Goal: Transaction & Acquisition: Purchase product/service

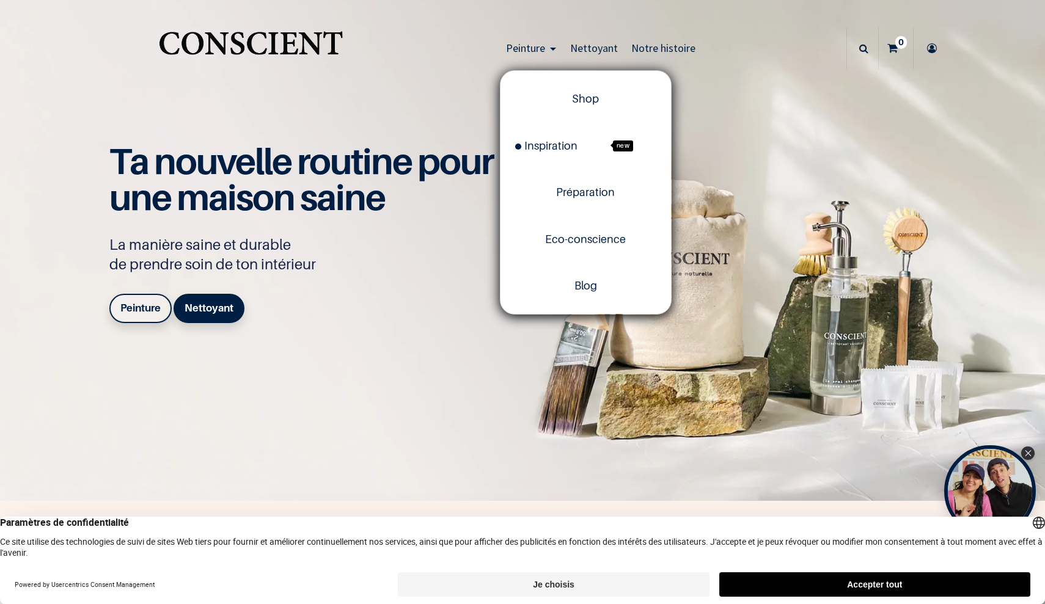
click at [545, 49] on span "Peinture" at bounding box center [525, 48] width 39 height 14
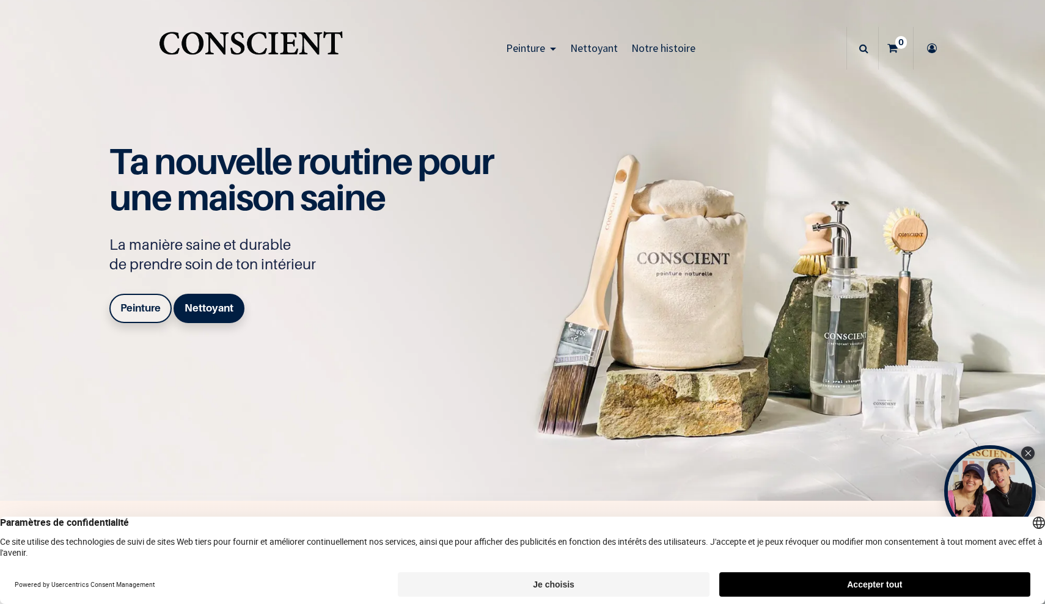
click at [545, 49] on span "Peinture" at bounding box center [525, 48] width 39 height 14
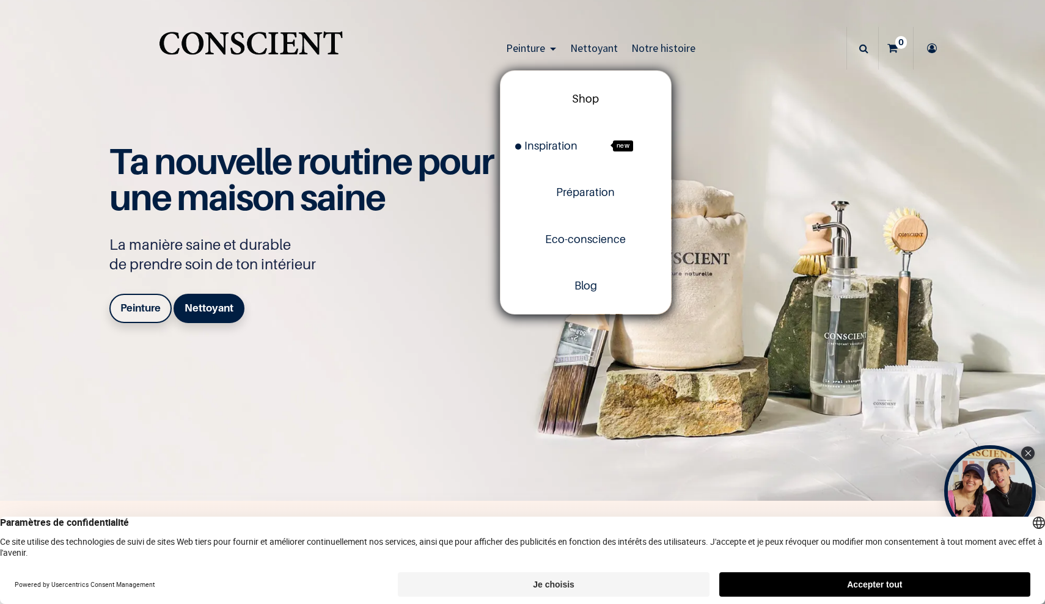
click at [583, 100] on span "Shop" at bounding box center [585, 98] width 27 height 13
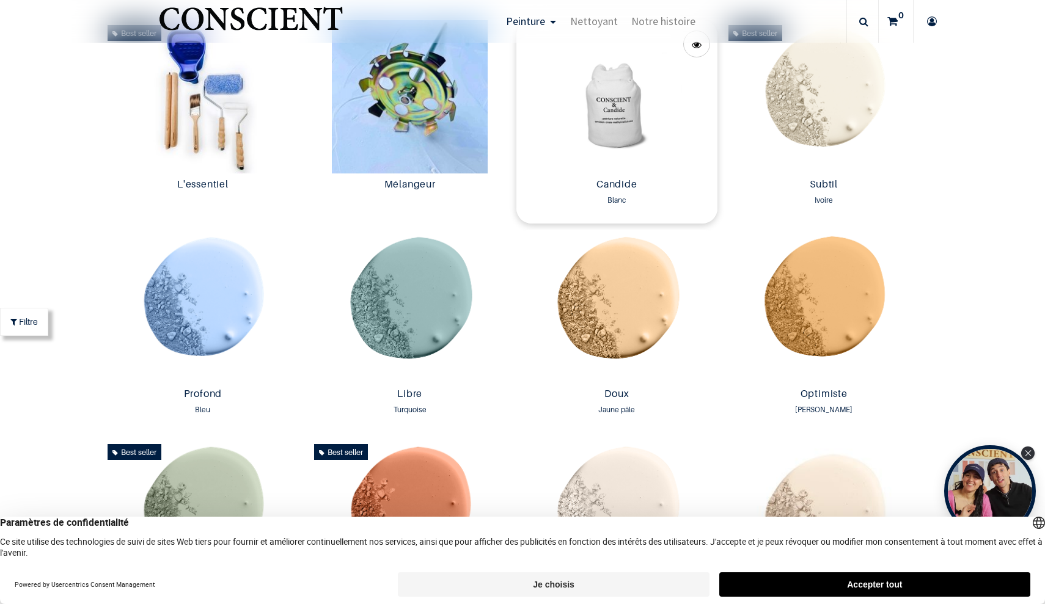
scroll to position [784, 0]
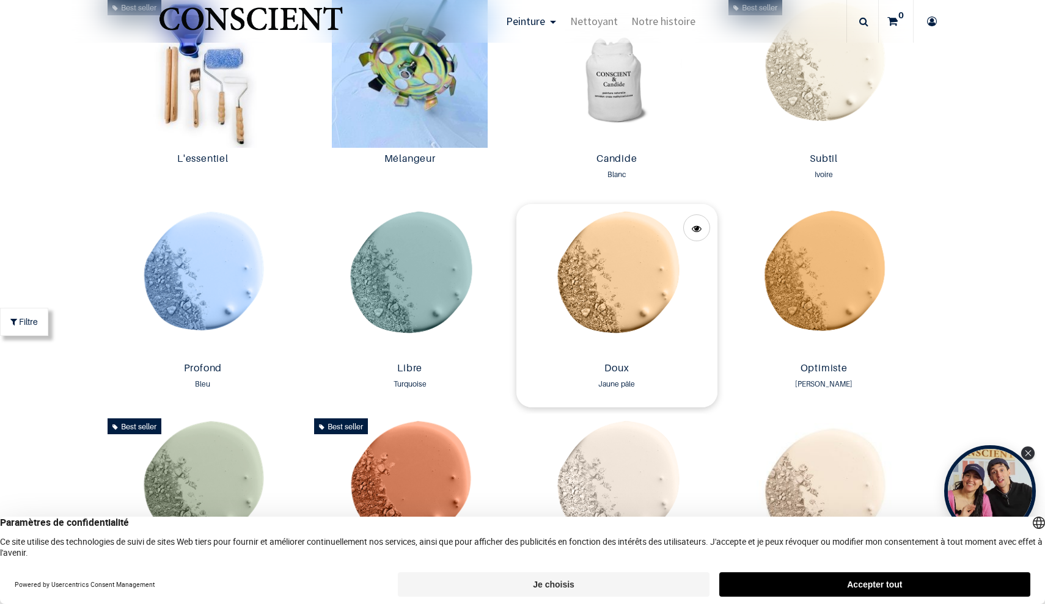
click at [616, 282] on img at bounding box center [616, 280] width 201 height 153
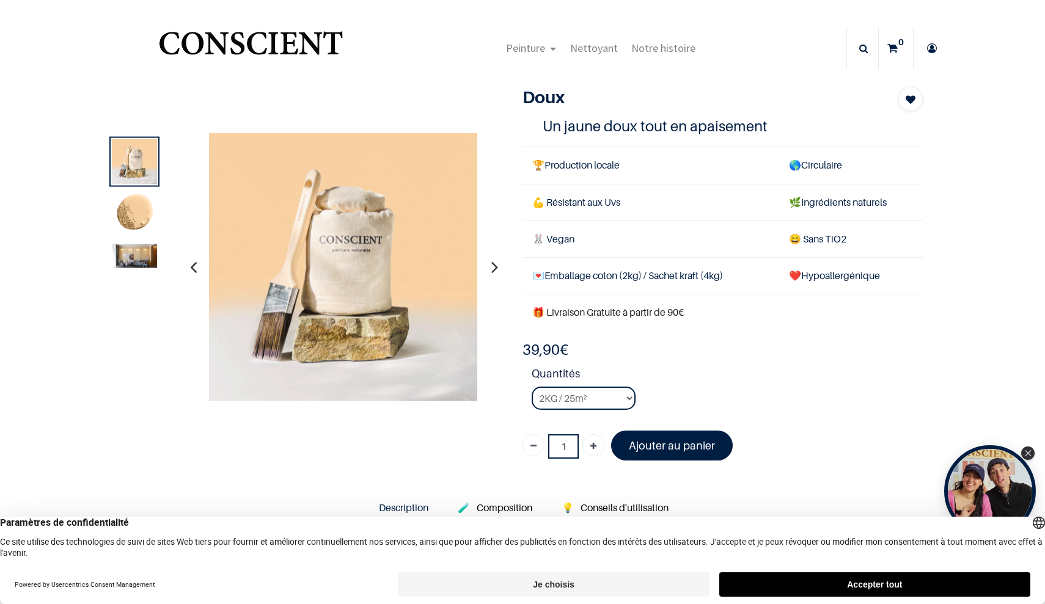
click at [148, 210] on img at bounding box center [134, 213] width 45 height 45
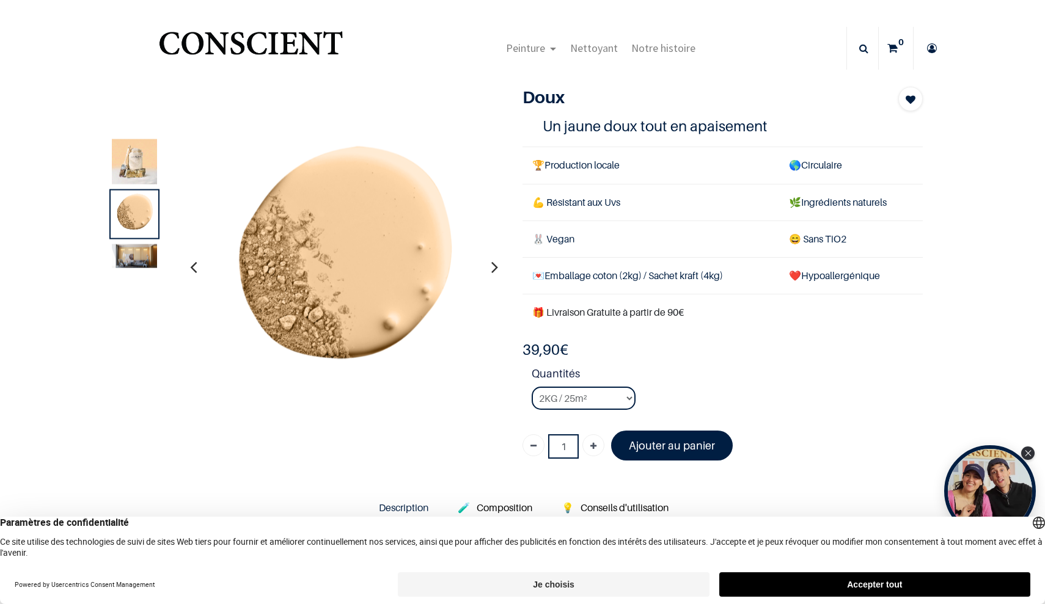
click at [142, 258] on img at bounding box center [134, 256] width 45 height 24
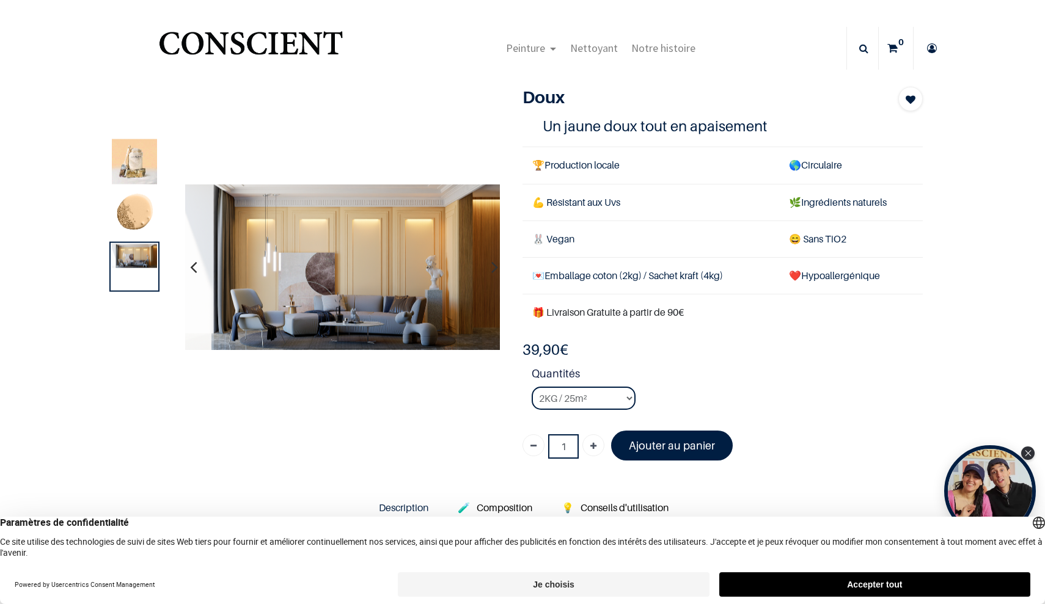
click at [348, 285] on img at bounding box center [342, 267] width 315 height 166
